Goal: Navigation & Orientation: Go to known website

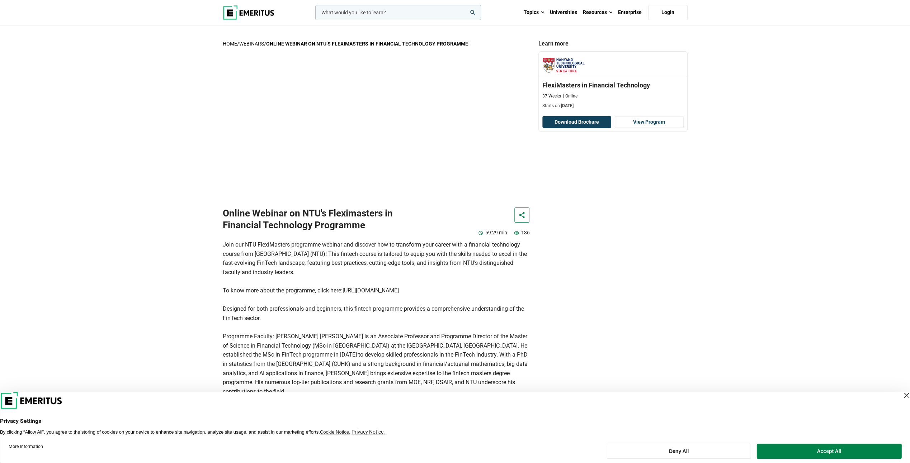
click at [259, 11] on img at bounding box center [249, 12] width 52 height 14
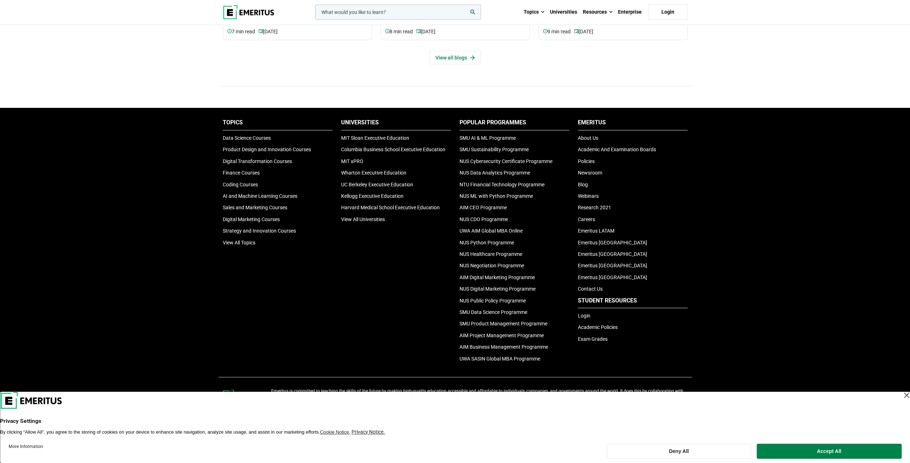
scroll to position [2348, 0]
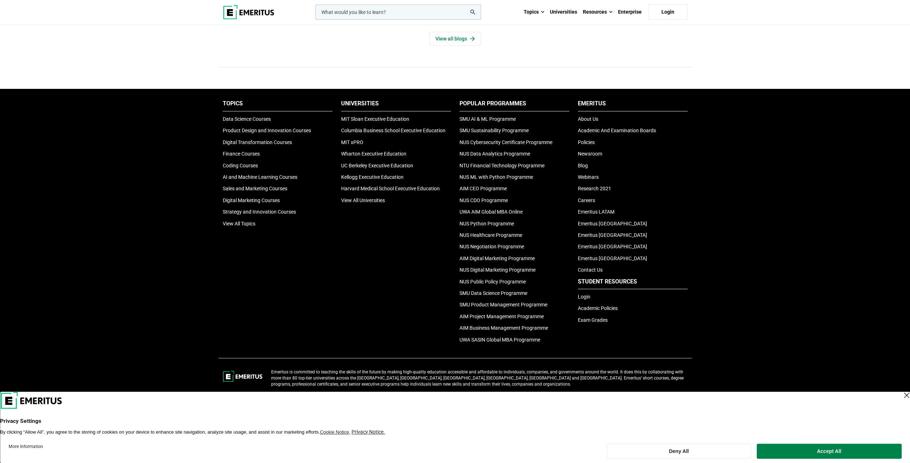
click at [368, 436] on div "Privacy Settings By clicking “Allow All”, you agree to the storing of cookies o…" at bounding box center [455, 427] width 910 height 71
drag, startPoint x: 368, startPoint y: 436, endPoint x: 388, endPoint y: 444, distance: 20.9
click at [388, 444] on div "Privacy Settings By clicking “Allow All”, you agree to the storing of cookies o…" at bounding box center [455, 427] width 910 height 71
